Goal: Download file/media

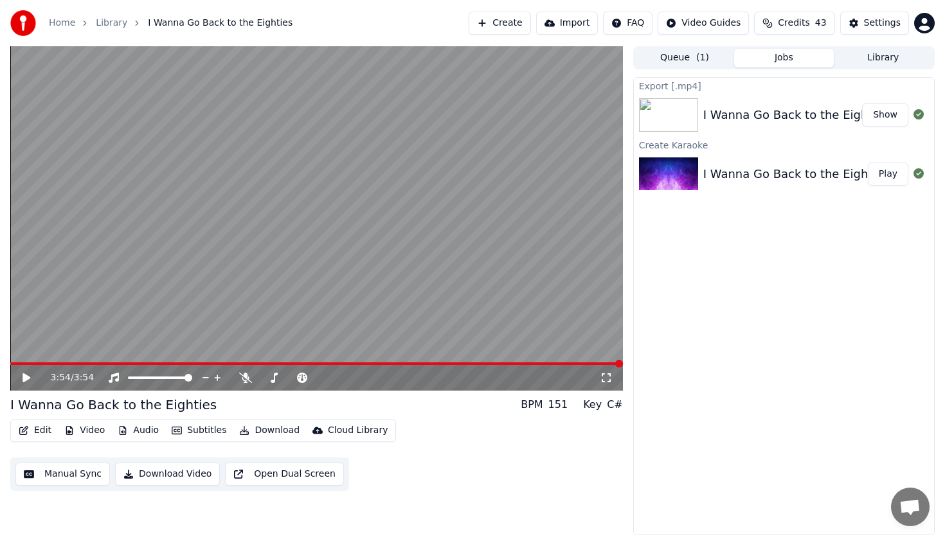
click at [516, 23] on button "Create" at bounding box center [500, 23] width 62 height 23
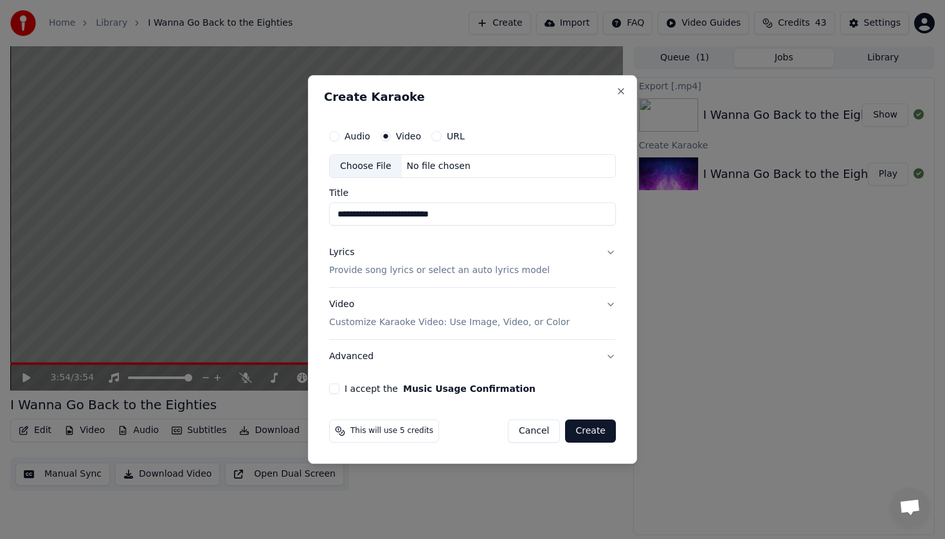
type input "**********"
click at [611, 304] on button "Video Customize Karaoke Video: Use Image, Video, or Color" at bounding box center [472, 314] width 287 height 51
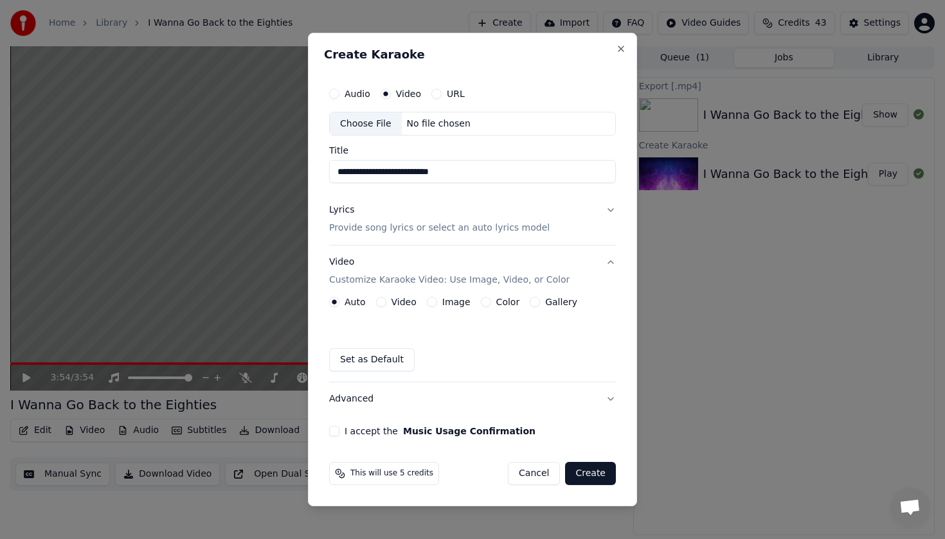
click at [609, 209] on button "Lyrics Provide song lyrics or select an auto lyrics model" at bounding box center [472, 219] width 287 height 51
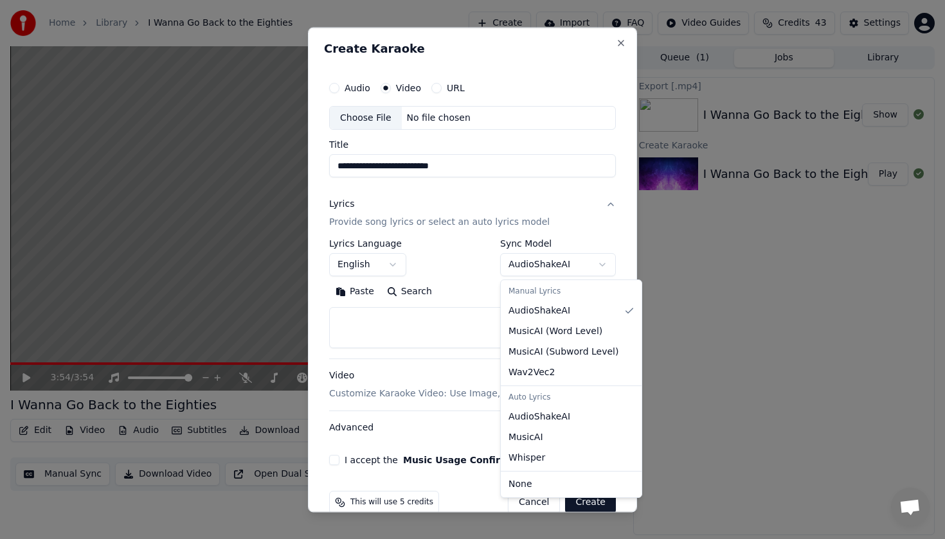
click at [602, 266] on body "**********" at bounding box center [472, 269] width 945 height 539
select select "**********"
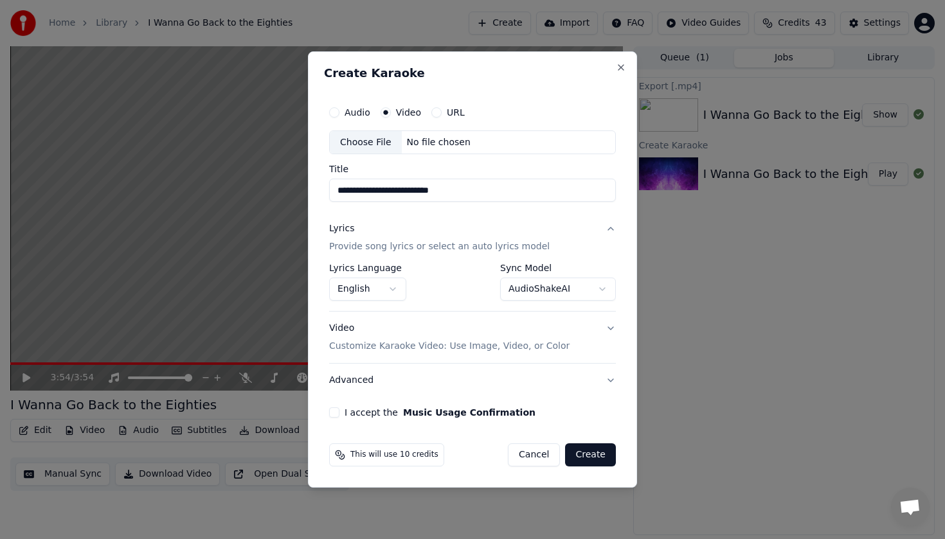
click at [381, 143] on div "Choose File" at bounding box center [366, 142] width 72 height 23
click at [334, 112] on button "Audio" at bounding box center [334, 112] width 10 height 10
click at [382, 143] on div "Choose File" at bounding box center [366, 142] width 72 height 23
click at [373, 140] on div "Choose File" at bounding box center [366, 142] width 72 height 23
click at [376, 141] on div "Choose File" at bounding box center [366, 142] width 72 height 23
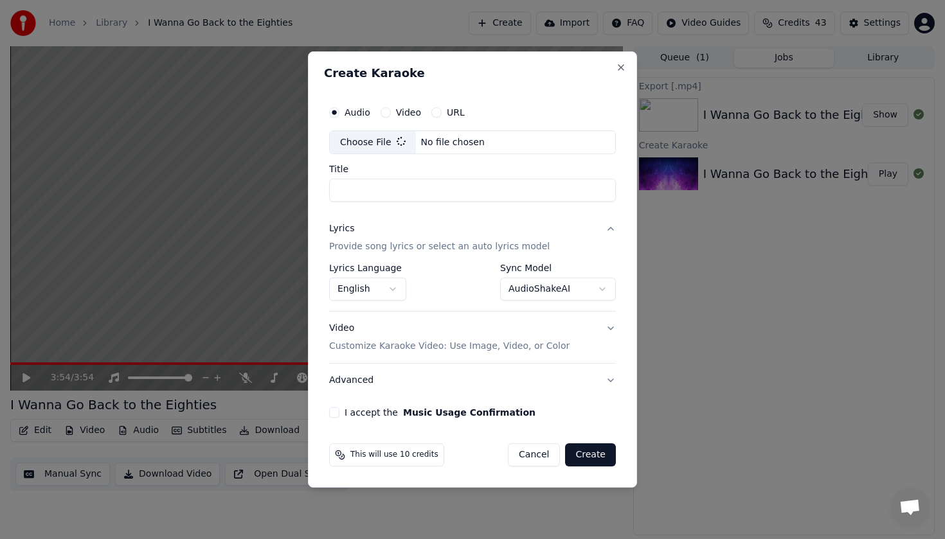
type input "**********"
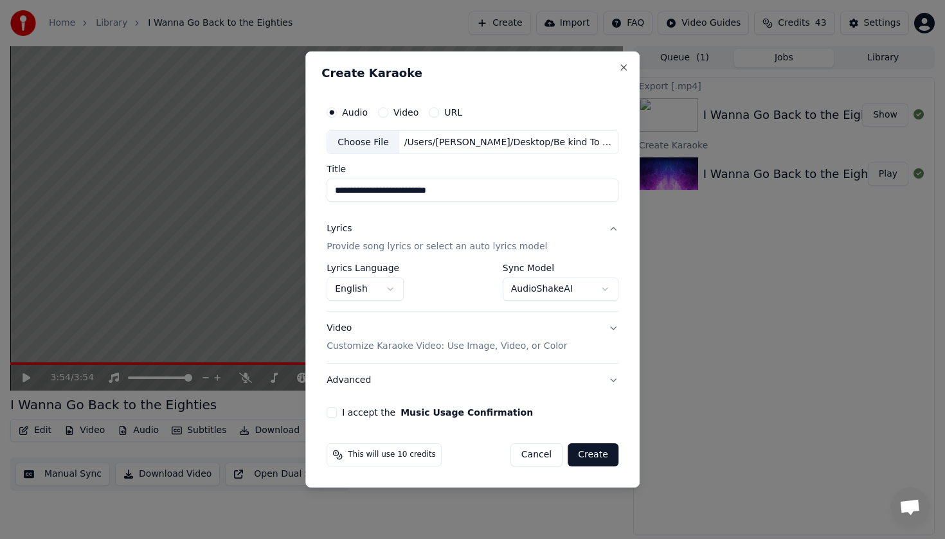
click at [334, 413] on button "I accept the Music Usage Confirmation" at bounding box center [331, 412] width 10 height 10
click at [587, 454] on button "Create" at bounding box center [592, 454] width 51 height 23
select select "**********"
select select
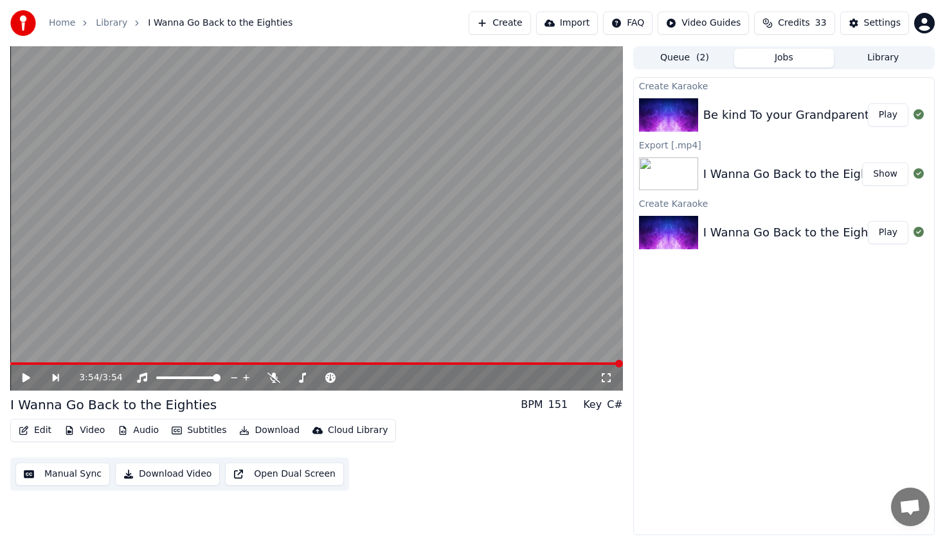
click at [812, 109] on div "Be kind To your Grandparents" at bounding box center [789, 115] width 172 height 18
click at [814, 105] on div "Be kind To your Grandparents Play" at bounding box center [784, 115] width 300 height 44
click at [888, 114] on button "Play" at bounding box center [888, 114] width 40 height 23
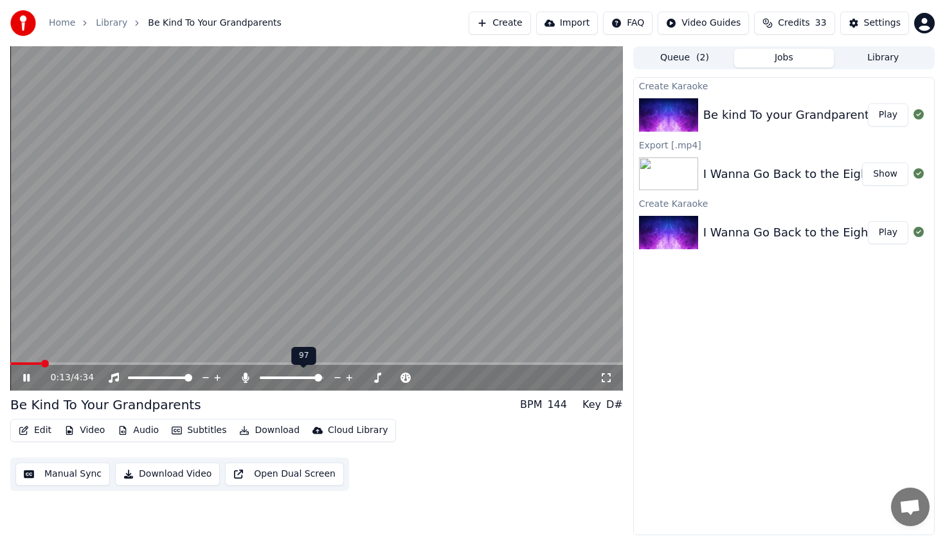
click at [322, 380] on span at bounding box center [318, 378] width 8 height 8
click at [128, 376] on span at bounding box center [132, 378] width 8 height 8
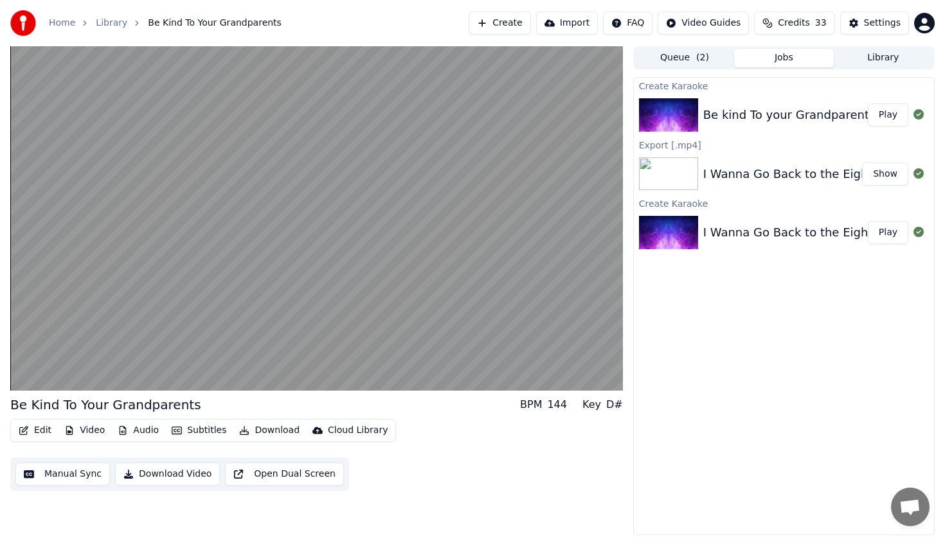
click at [185, 474] on button "Download Video" at bounding box center [167, 474] width 105 height 23
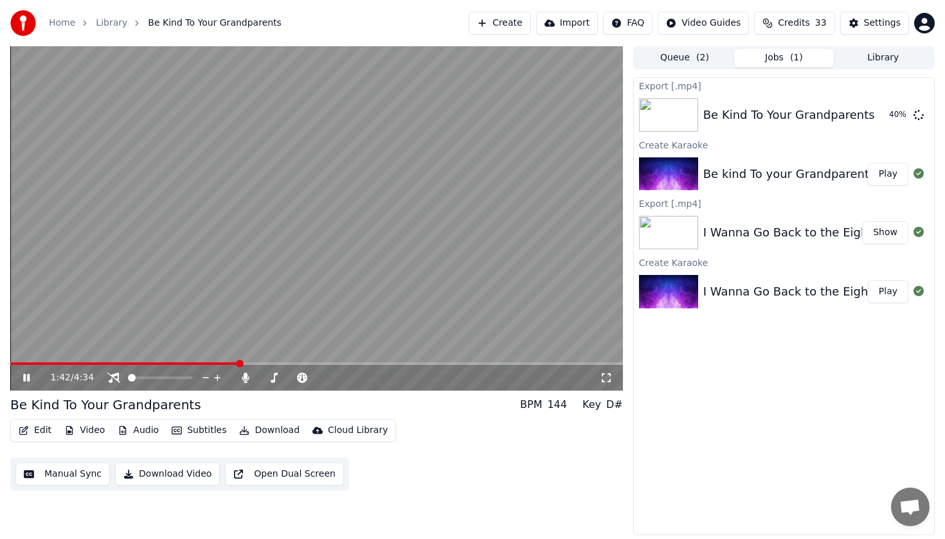
click at [26, 377] on icon at bounding box center [26, 378] width 6 height 8
click at [37, 352] on div "0:13 / 4:34" at bounding box center [316, 218] width 612 height 344
click at [10, 363] on span at bounding box center [14, 364] width 8 height 8
click at [28, 379] on icon at bounding box center [26, 378] width 6 height 8
click at [883, 117] on button "Show" at bounding box center [885, 114] width 46 height 23
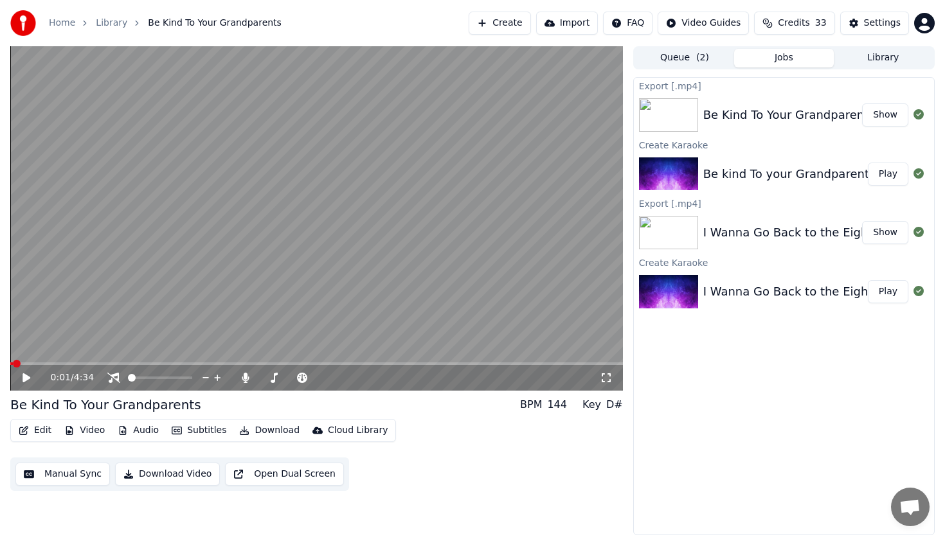
click at [879, 112] on button "Show" at bounding box center [885, 114] width 46 height 23
click at [882, 114] on button "Show" at bounding box center [885, 114] width 46 height 23
click at [27, 376] on icon at bounding box center [26, 377] width 8 height 9
click at [159, 476] on button "Download Video" at bounding box center [167, 474] width 105 height 23
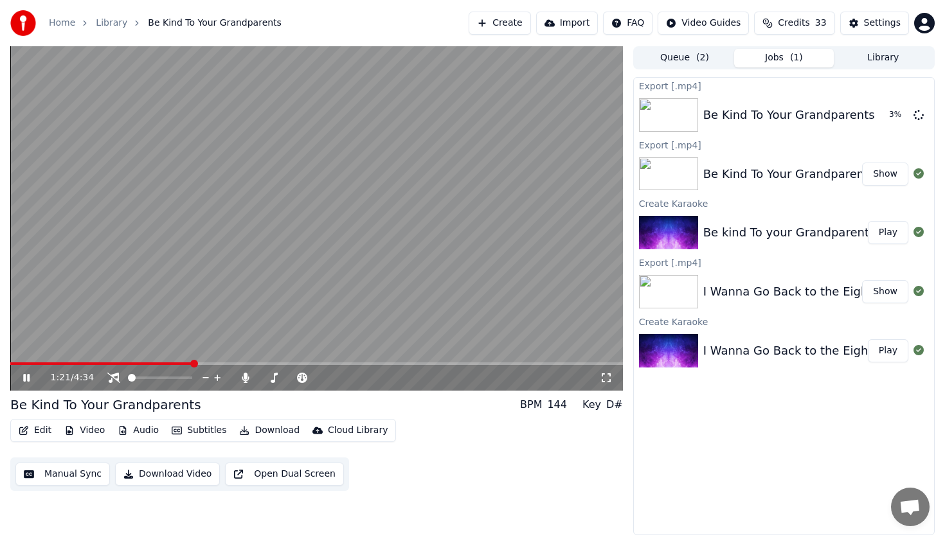
click at [882, 174] on button "Show" at bounding box center [885, 174] width 46 height 23
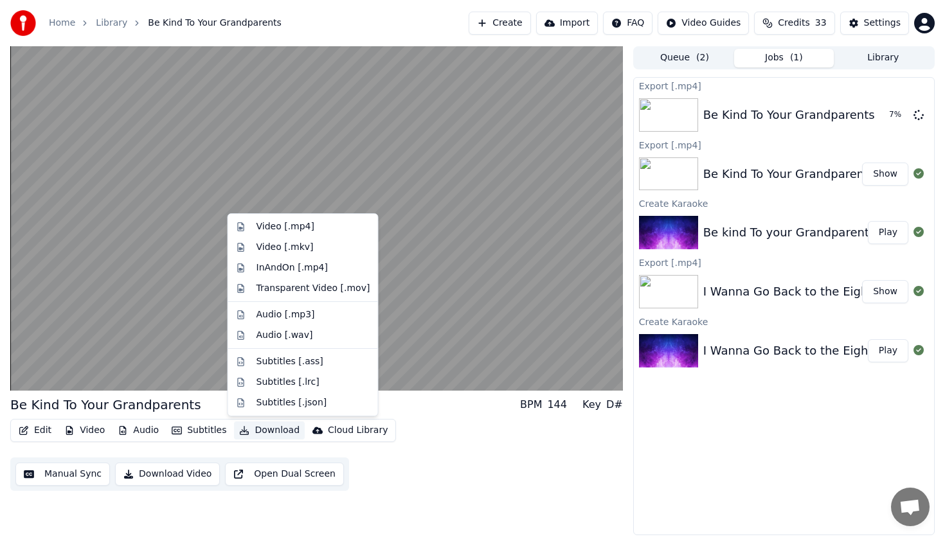
click at [276, 431] on button "Download" at bounding box center [269, 431] width 71 height 18
click at [314, 314] on div "Audio [.mp3]" at bounding box center [313, 314] width 114 height 13
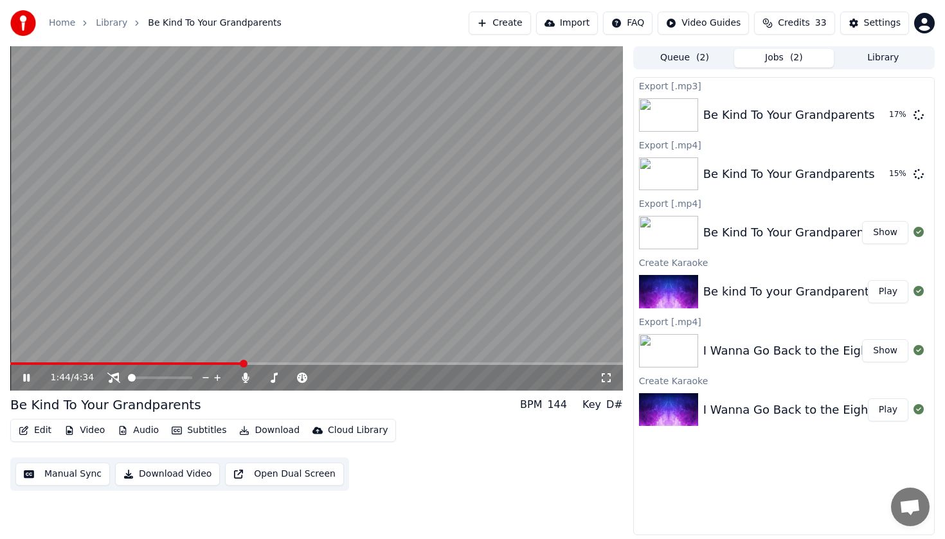
click at [26, 379] on icon at bounding box center [36, 378] width 30 height 10
